Goal: Task Accomplishment & Management: Manage account settings

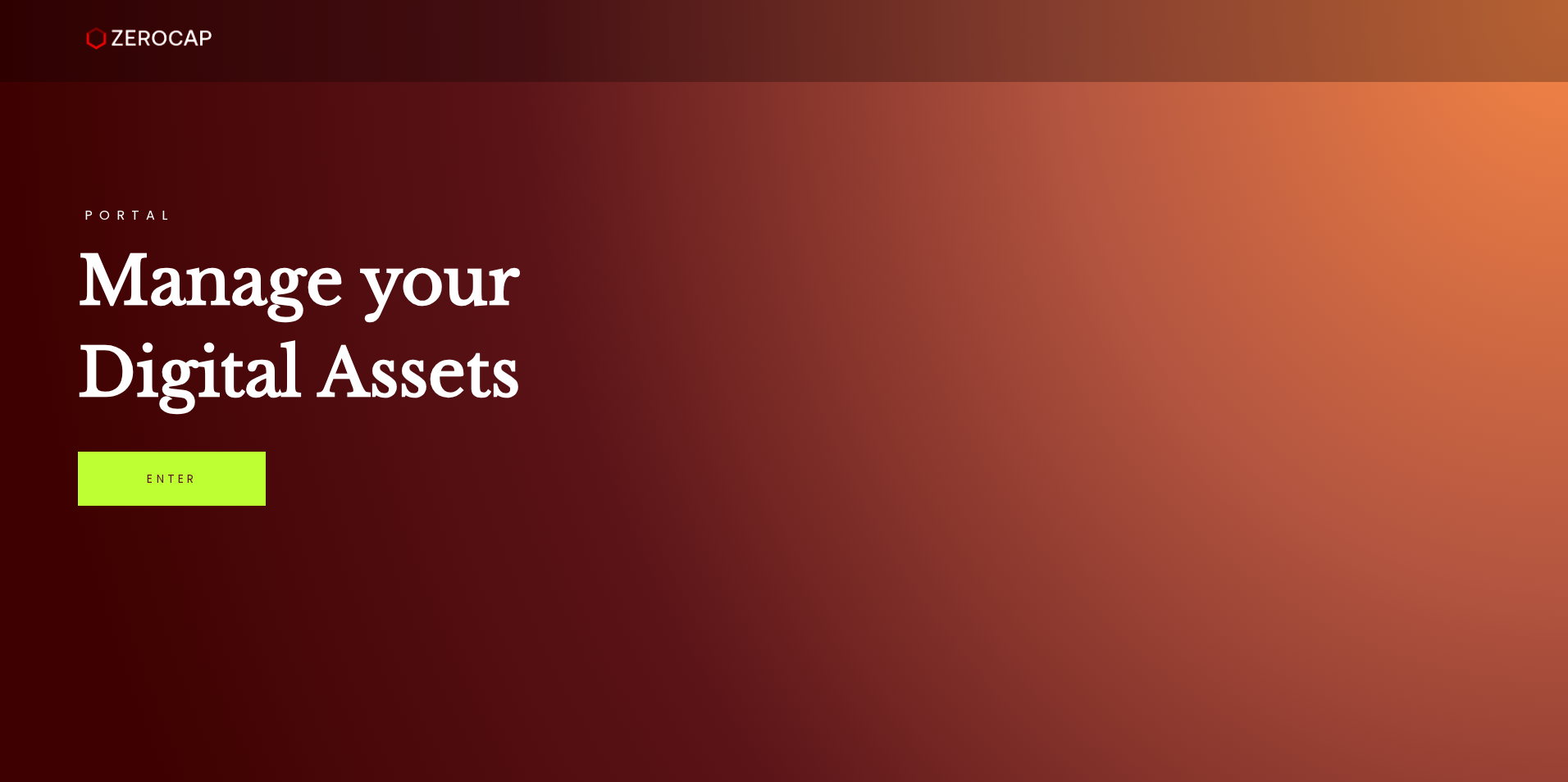
click at [224, 482] on link "Enter" at bounding box center [171, 479] width 188 height 54
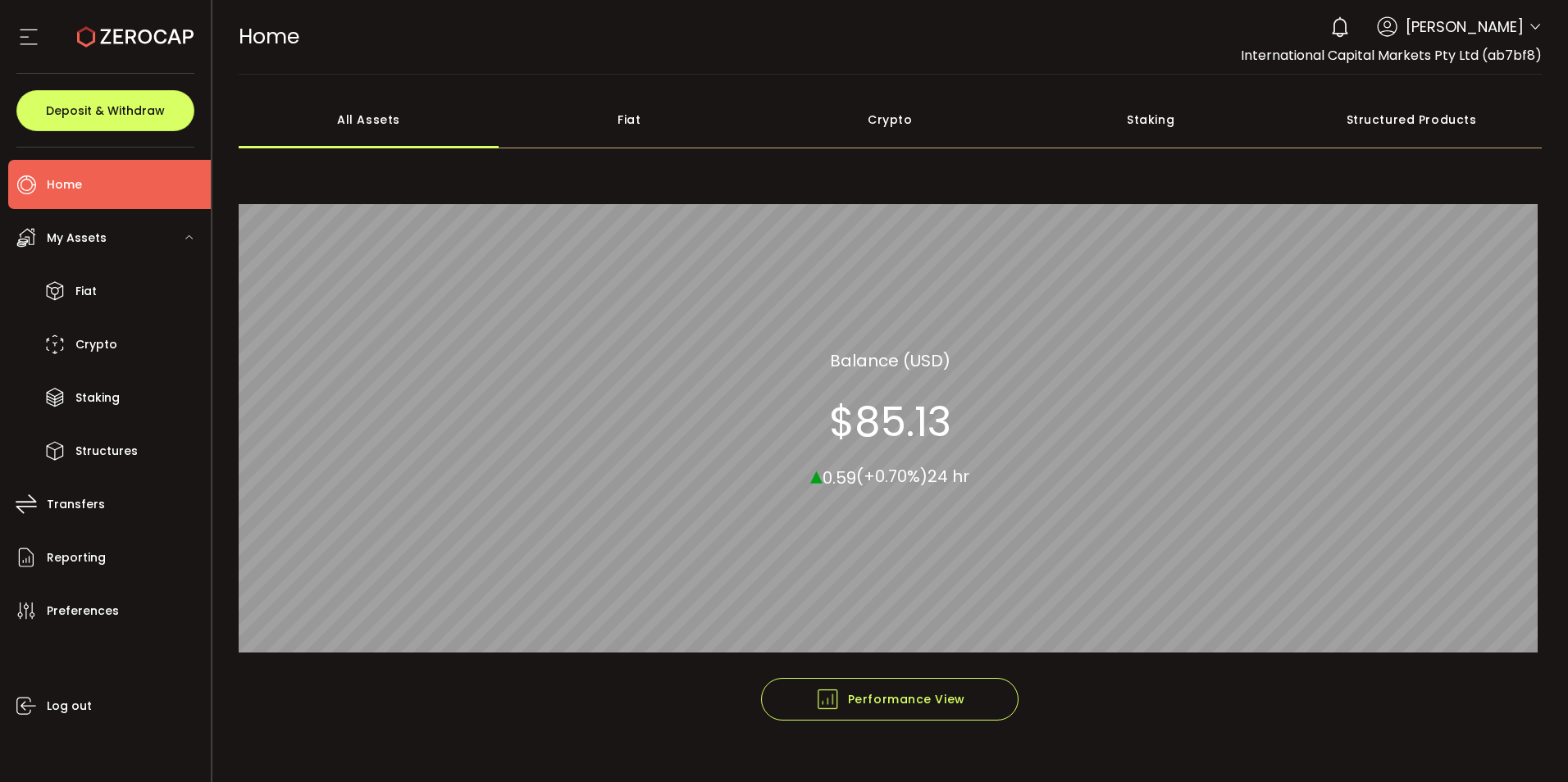
click at [1529, 22] on icon at bounding box center [1535, 27] width 13 height 13
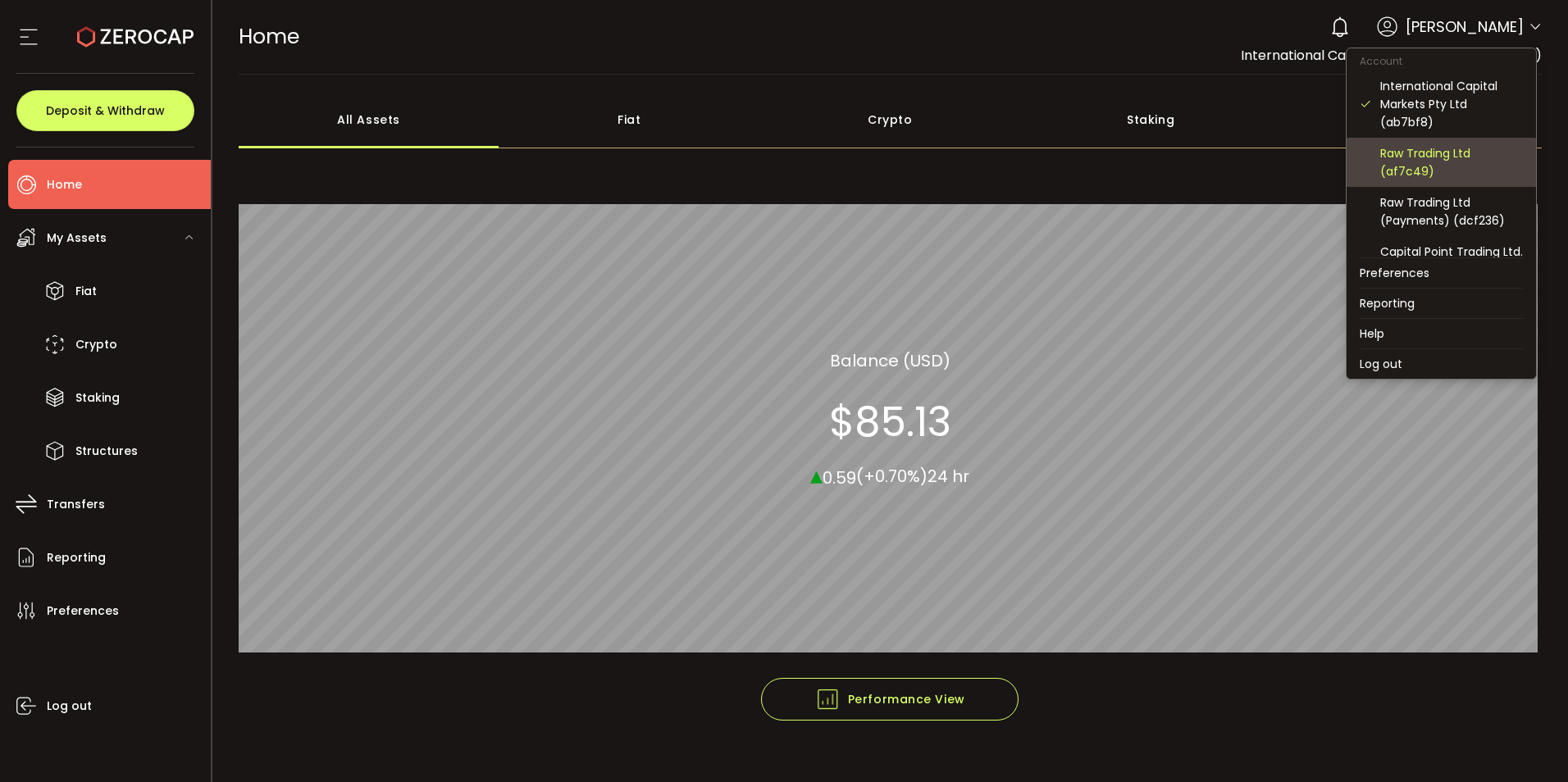
click at [1436, 167] on div "Raw Trading Ltd (af7c49)" at bounding box center [1452, 161] width 143 height 36
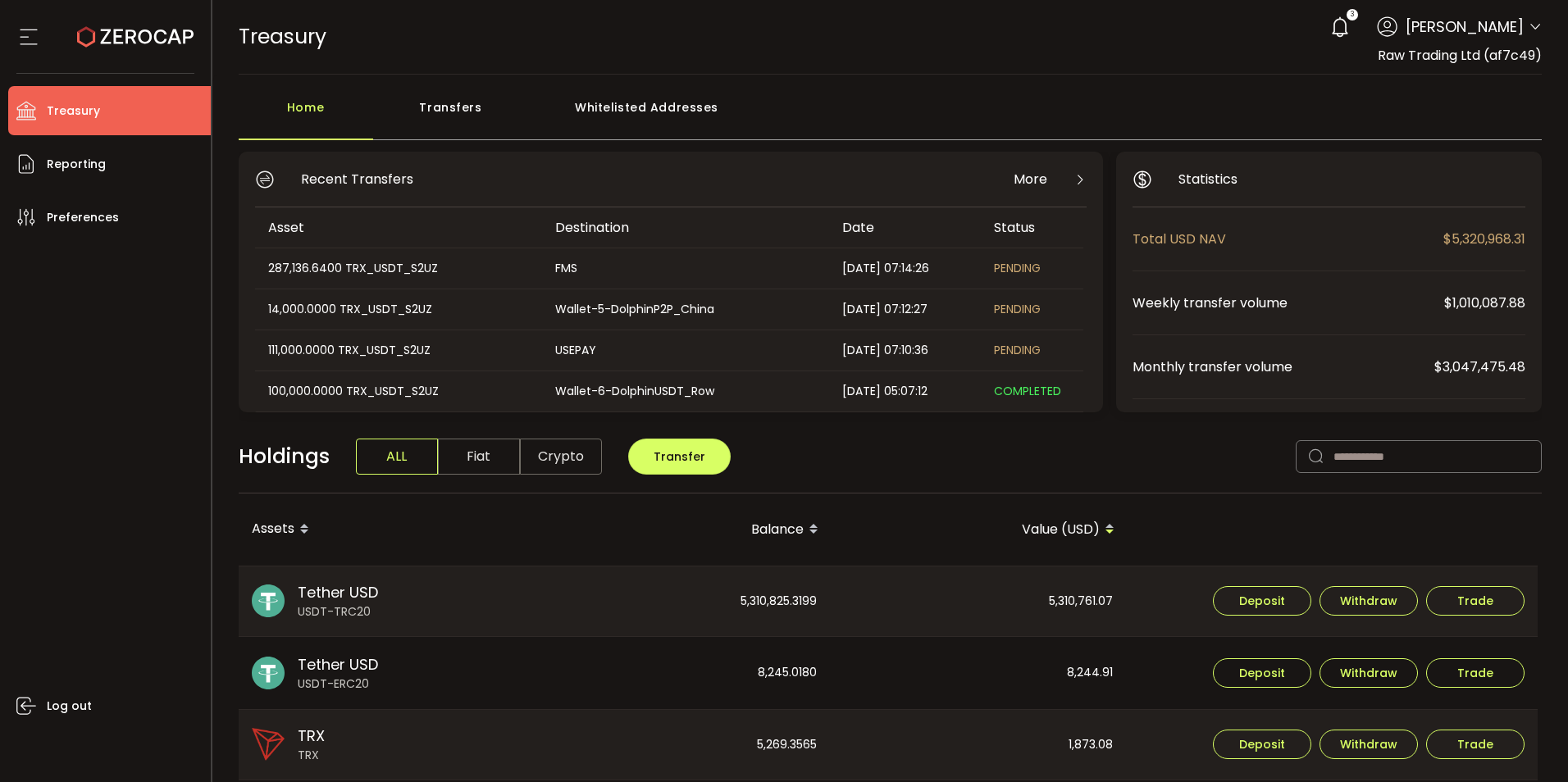
click at [1519, 18] on div "3 [PERSON_NAME] Account International Capital Markets Pty Ltd (ab7bf8) Raw Trad…" at bounding box center [1431, 27] width 220 height 36
click at [1529, 28] on icon at bounding box center [1535, 27] width 13 height 13
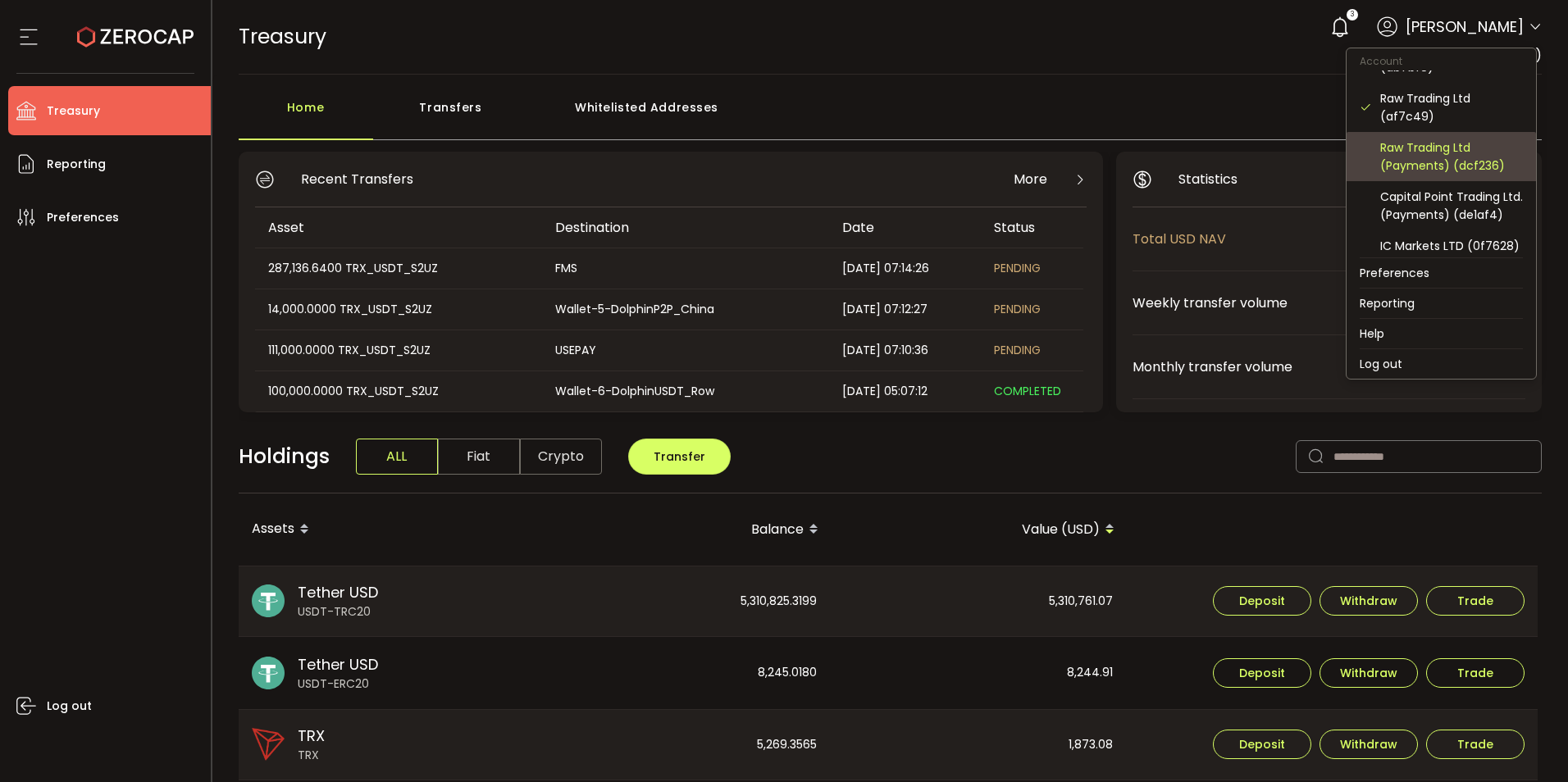
scroll to position [82, 0]
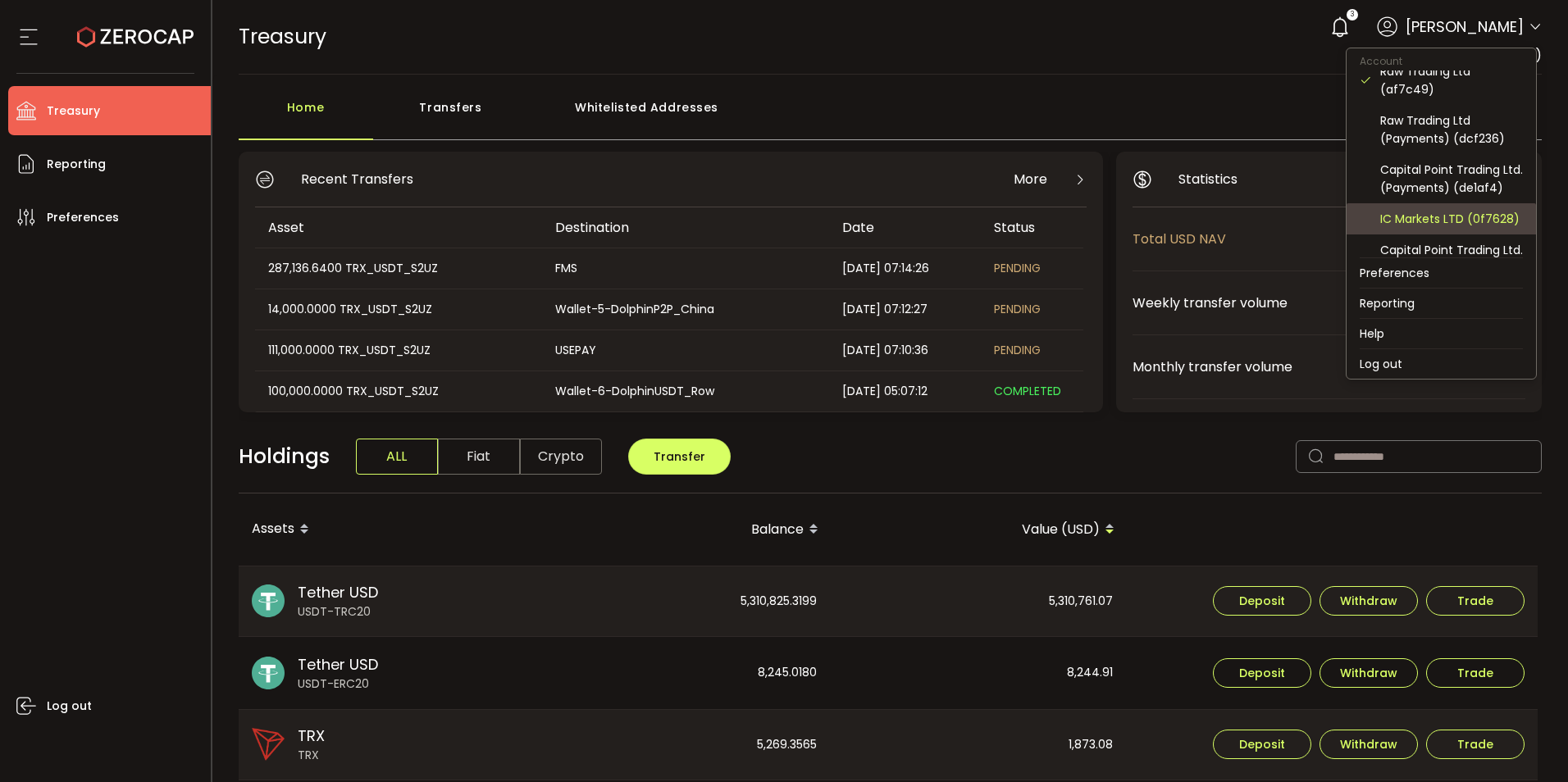
click at [1456, 228] on div "IC Markets LTD (0f7628)" at bounding box center [1452, 219] width 143 height 18
